Goal: Task Accomplishment & Management: Manage account settings

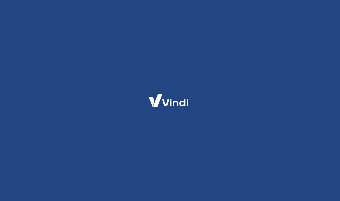
select select "PR"
select select "business"
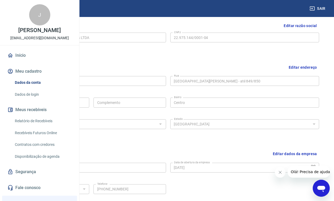
scroll to position [166, 0]
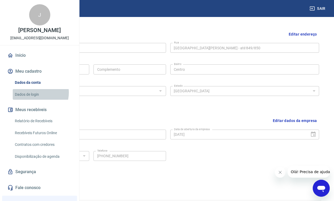
click at [38, 100] on link "Dados de login" at bounding box center [43, 94] width 60 height 11
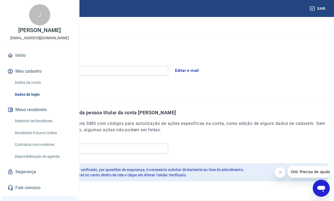
click at [202, 70] on button "Editar e-mail" at bounding box center [188, 70] width 30 height 11
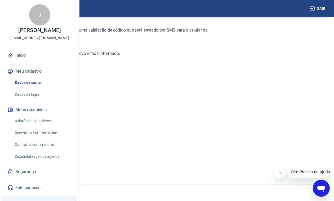
scroll to position [33, 0]
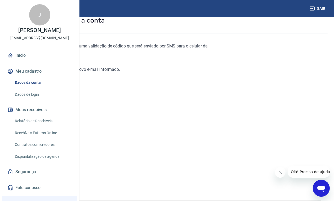
click at [36, 182] on link "Continuar" at bounding box center [20, 181] width 29 height 11
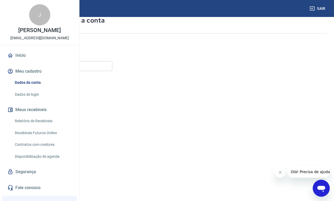
scroll to position [43, 0]
click at [112, 58] on input "E-mail" at bounding box center [59, 56] width 106 height 10
type input "[EMAIL_ADDRESS][DOMAIN_NAME]"
click at [36, 179] on button "Continuar" at bounding box center [20, 181] width 29 height 11
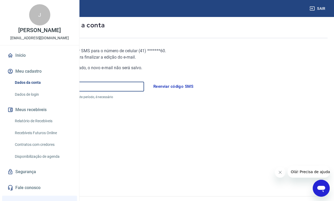
click at [136, 89] on input "Código" at bounding box center [75, 87] width 138 height 10
type input "495880"
click at [36, 180] on button "Continuar" at bounding box center [20, 177] width 29 height 11
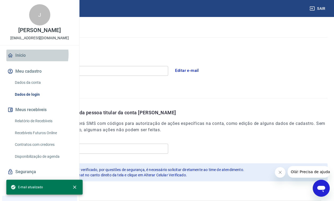
click at [29, 61] on link "Início" at bounding box center [39, 56] width 67 height 12
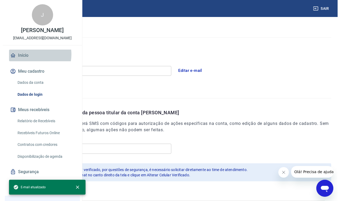
scroll to position [273, 0]
